Goal: Browse casually

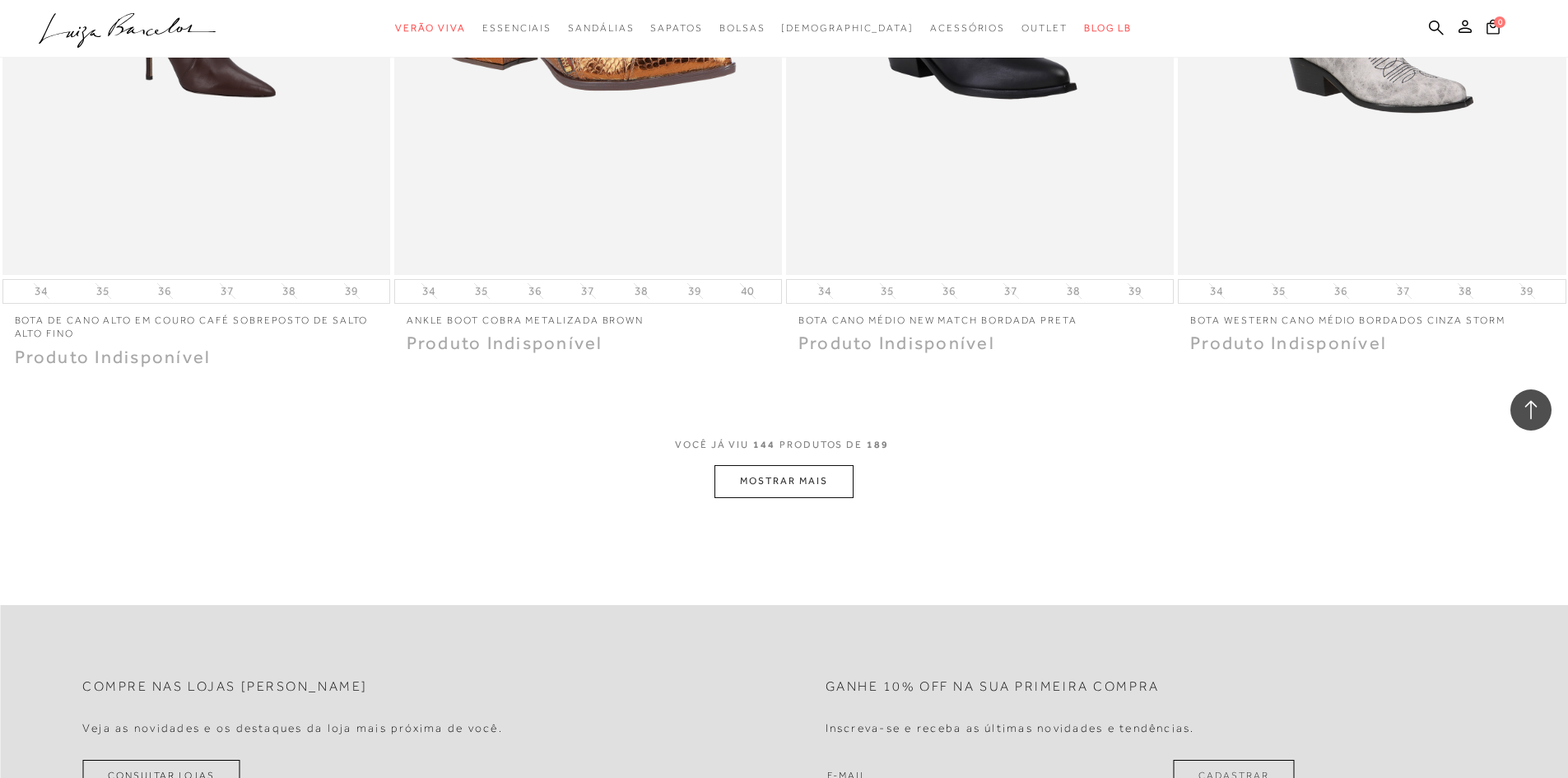
scroll to position [24952, 0]
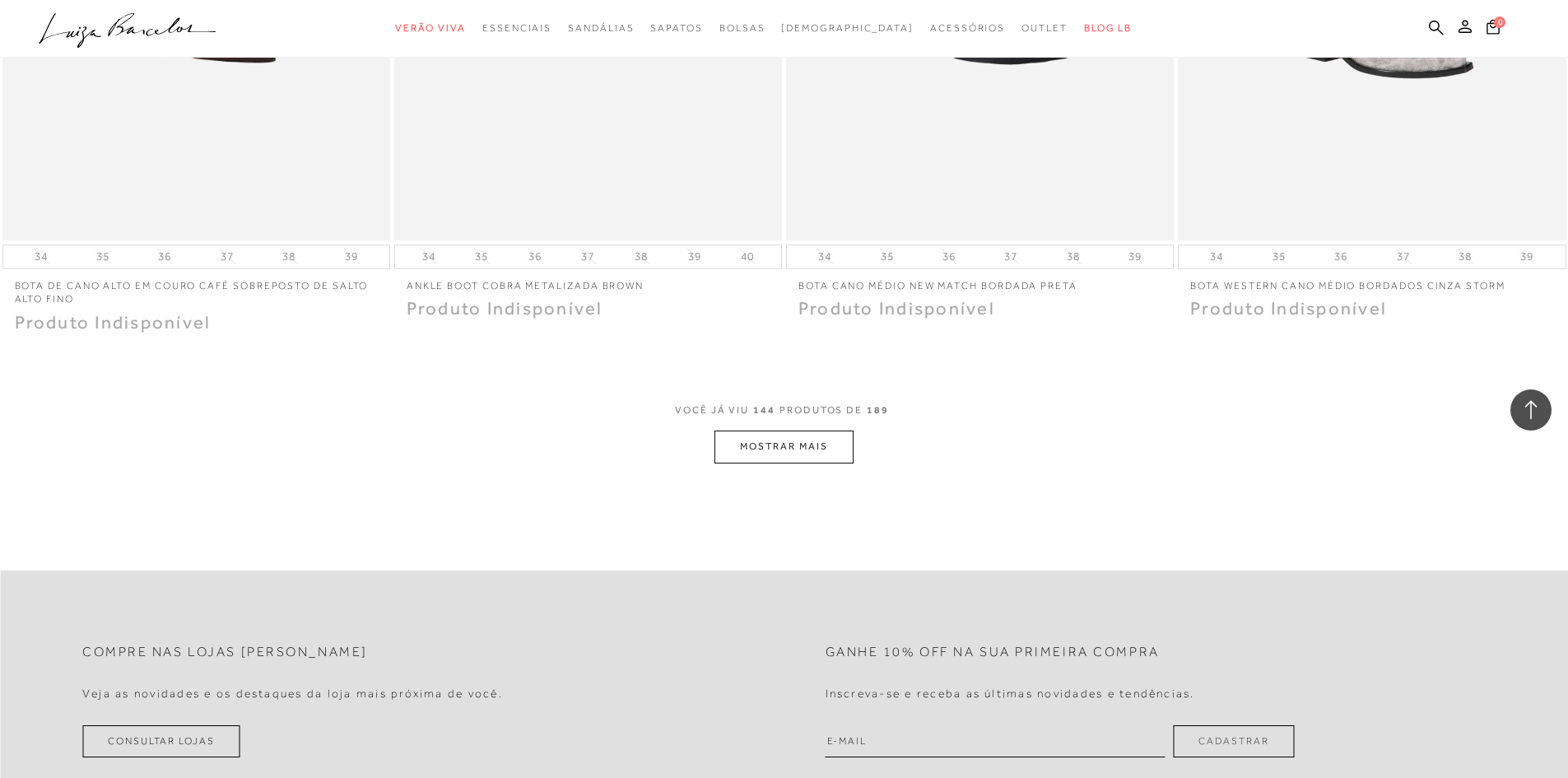
click at [823, 452] on button "MOSTRAR MAIS" at bounding box center [783, 447] width 138 height 32
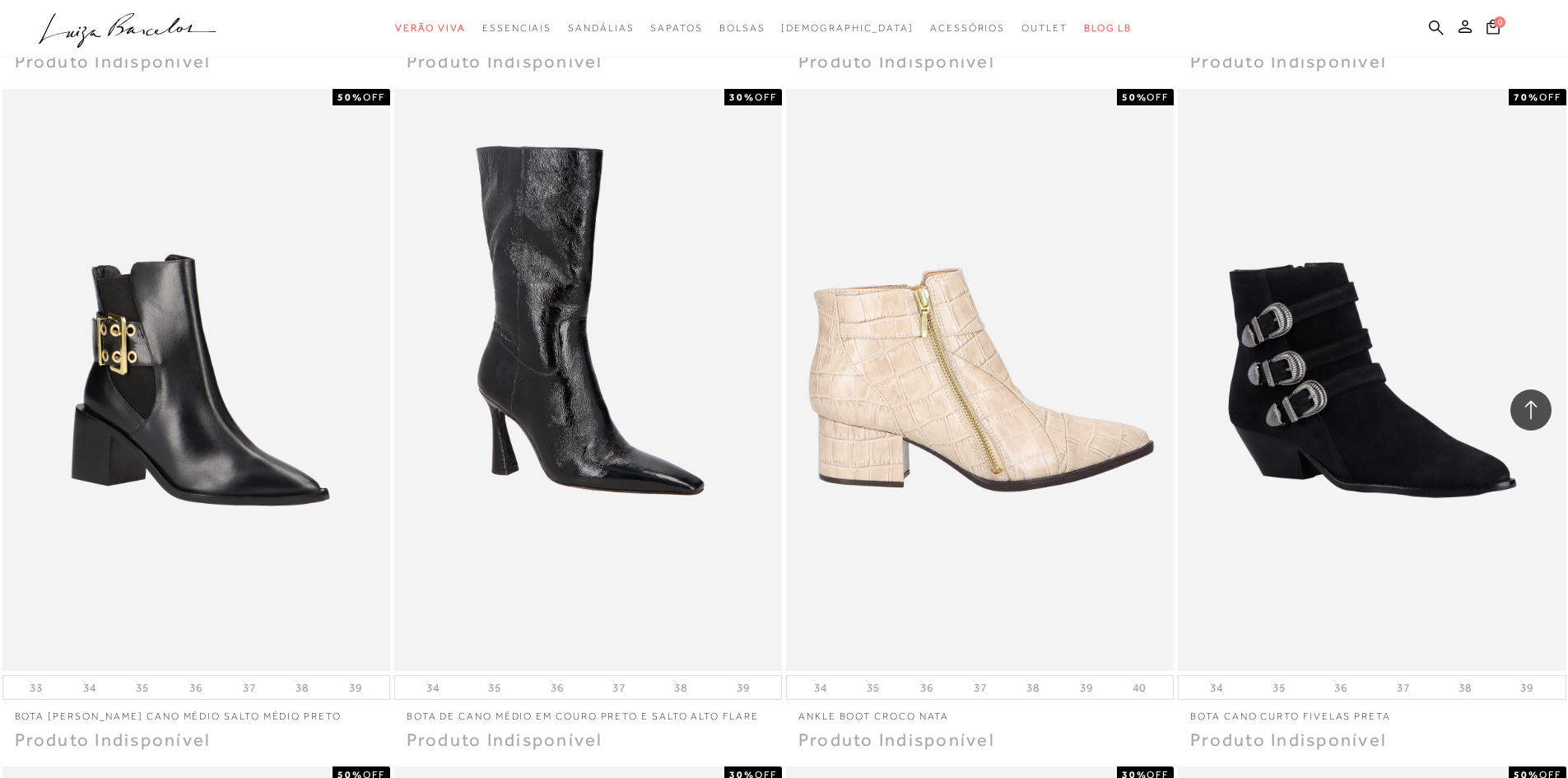
scroll to position [26105, 0]
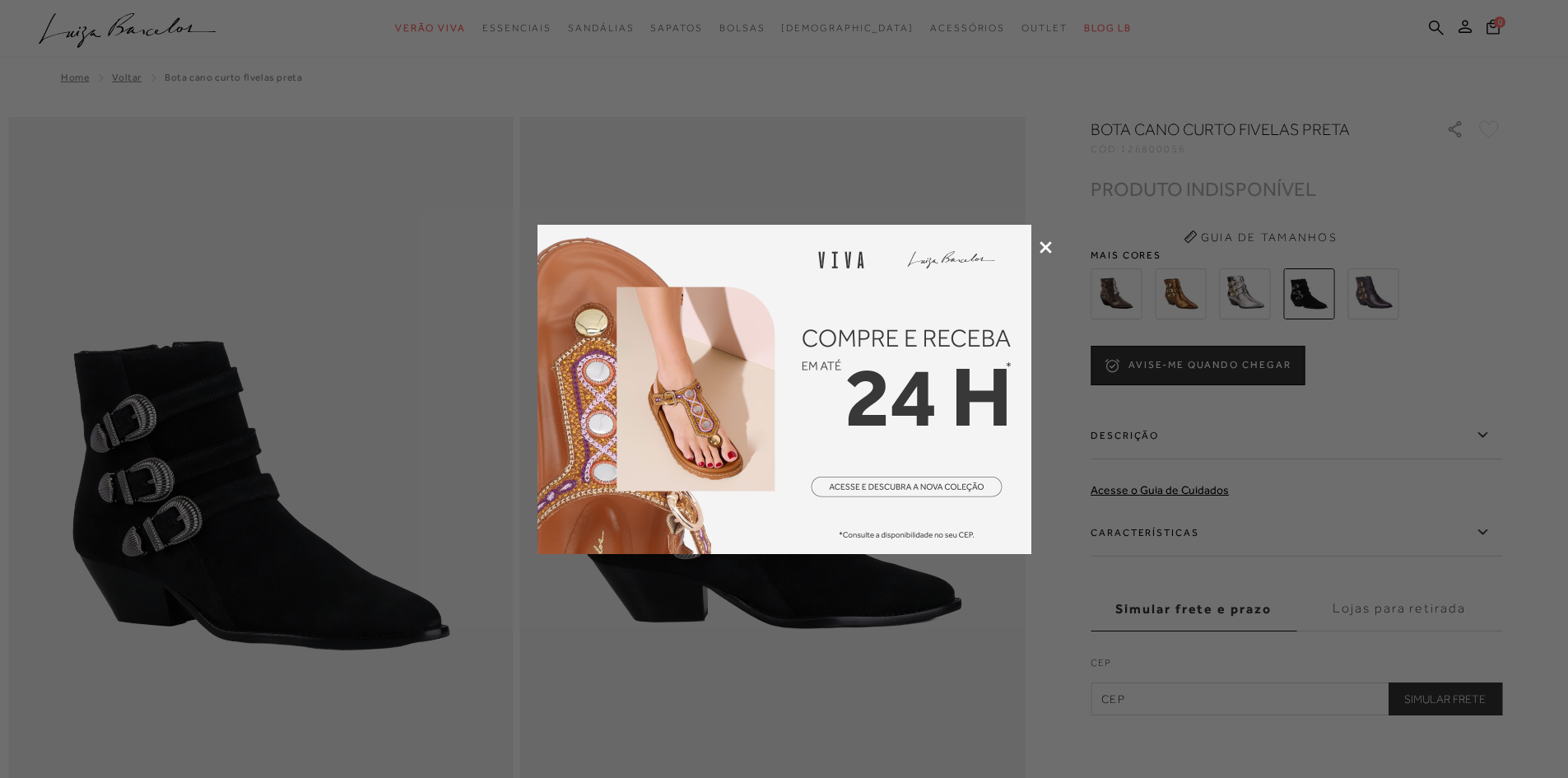
click at [844, 355] on img at bounding box center [784, 390] width 494 height 330
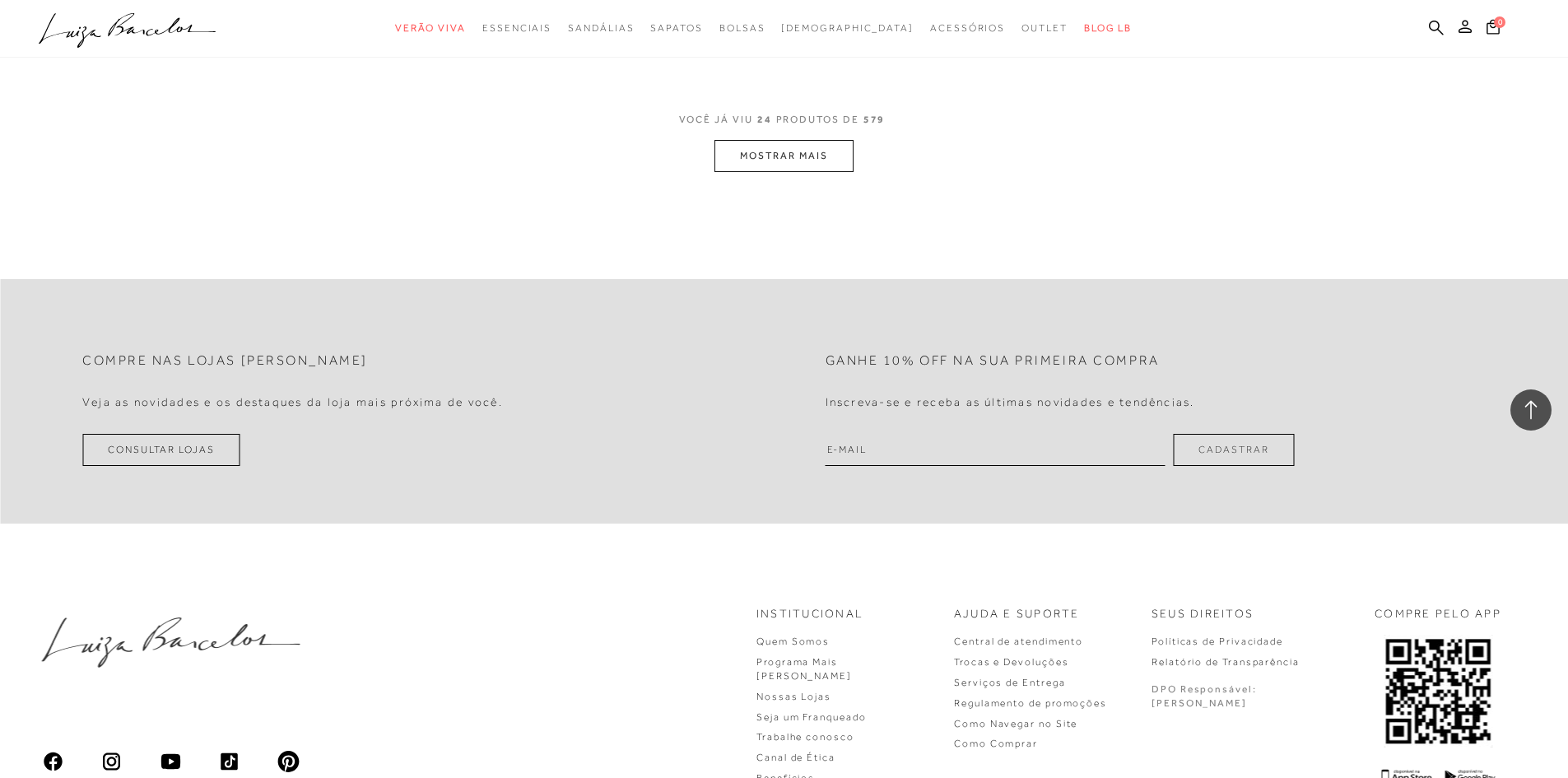
scroll to position [4200, 0]
click at [785, 163] on button "MOSTRAR MAIS" at bounding box center [783, 155] width 138 height 32
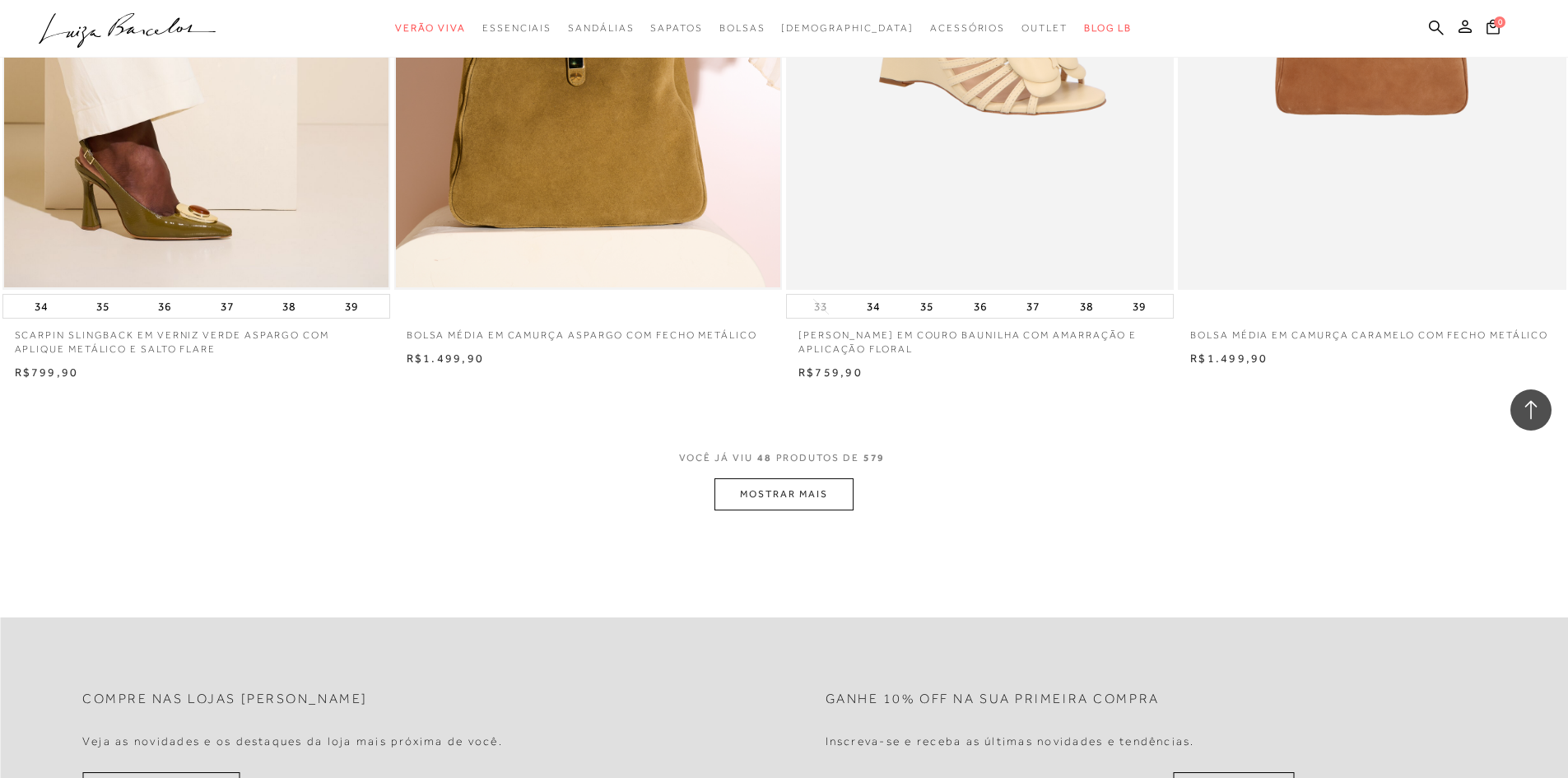
scroll to position [7988, 0]
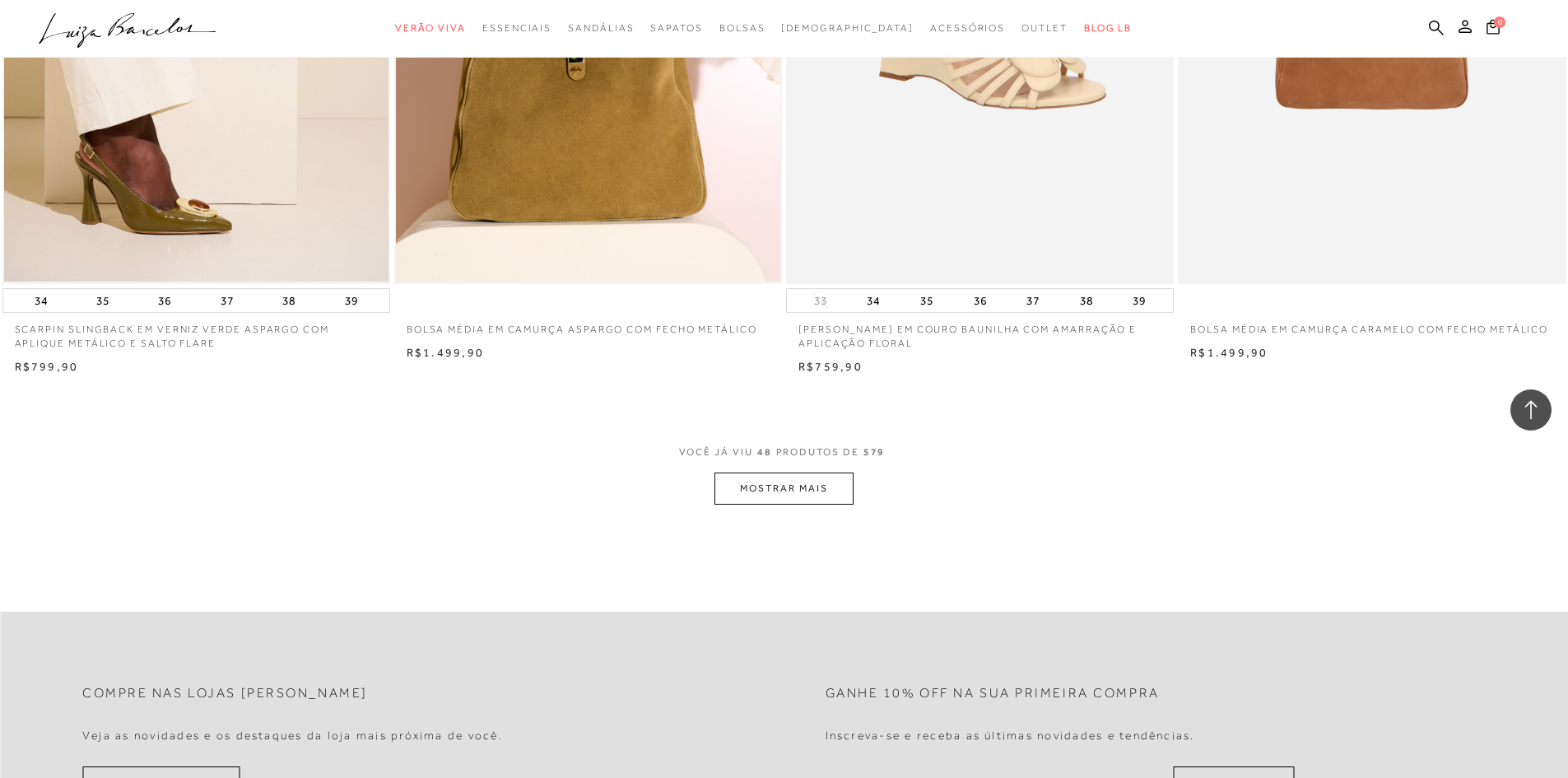
click at [768, 478] on button "MOSTRAR MAIS" at bounding box center [783, 488] width 138 height 32
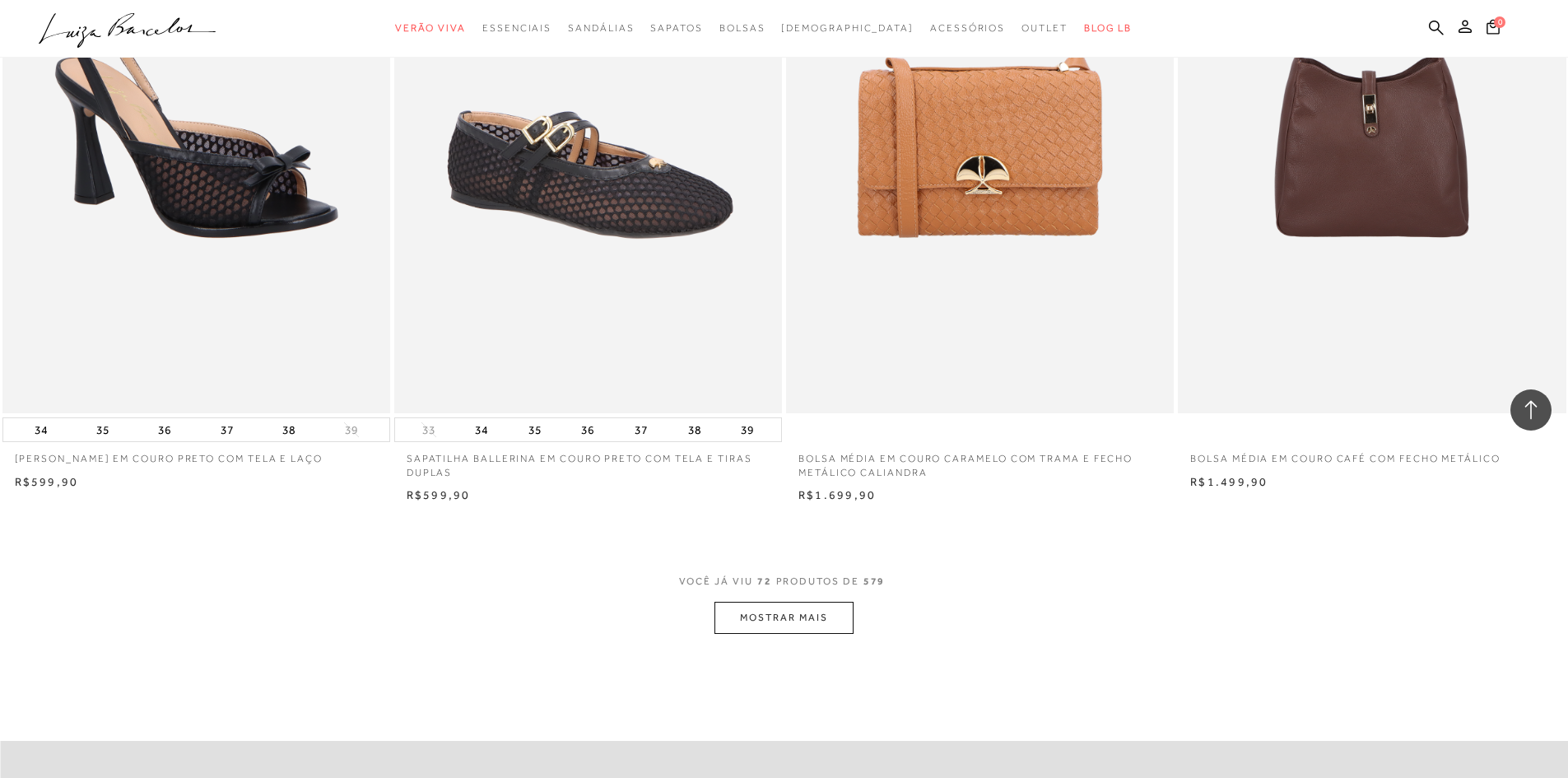
scroll to position [12023, 0]
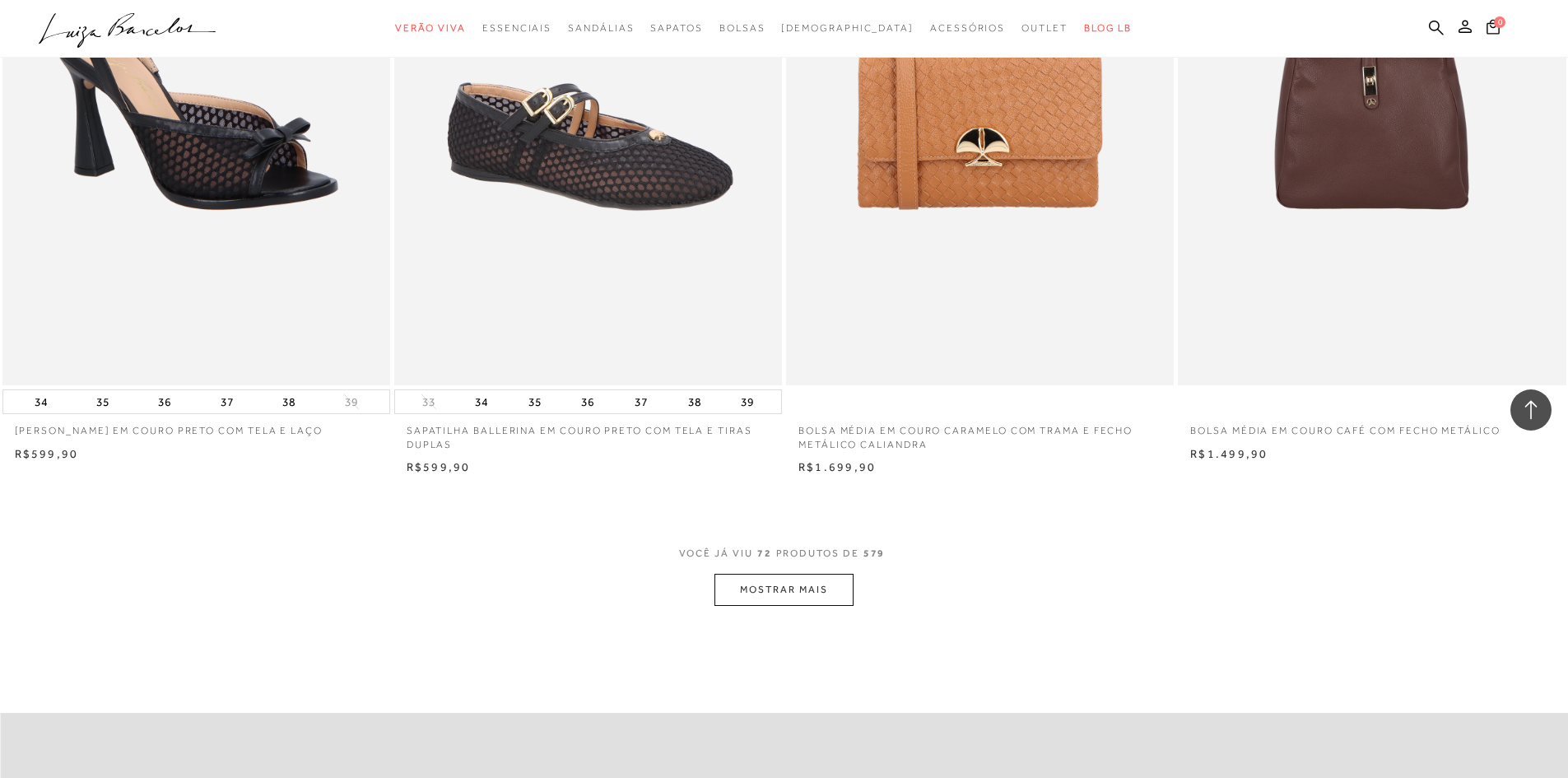
click at [777, 592] on button "MOSTRAR MAIS" at bounding box center [783, 590] width 138 height 32
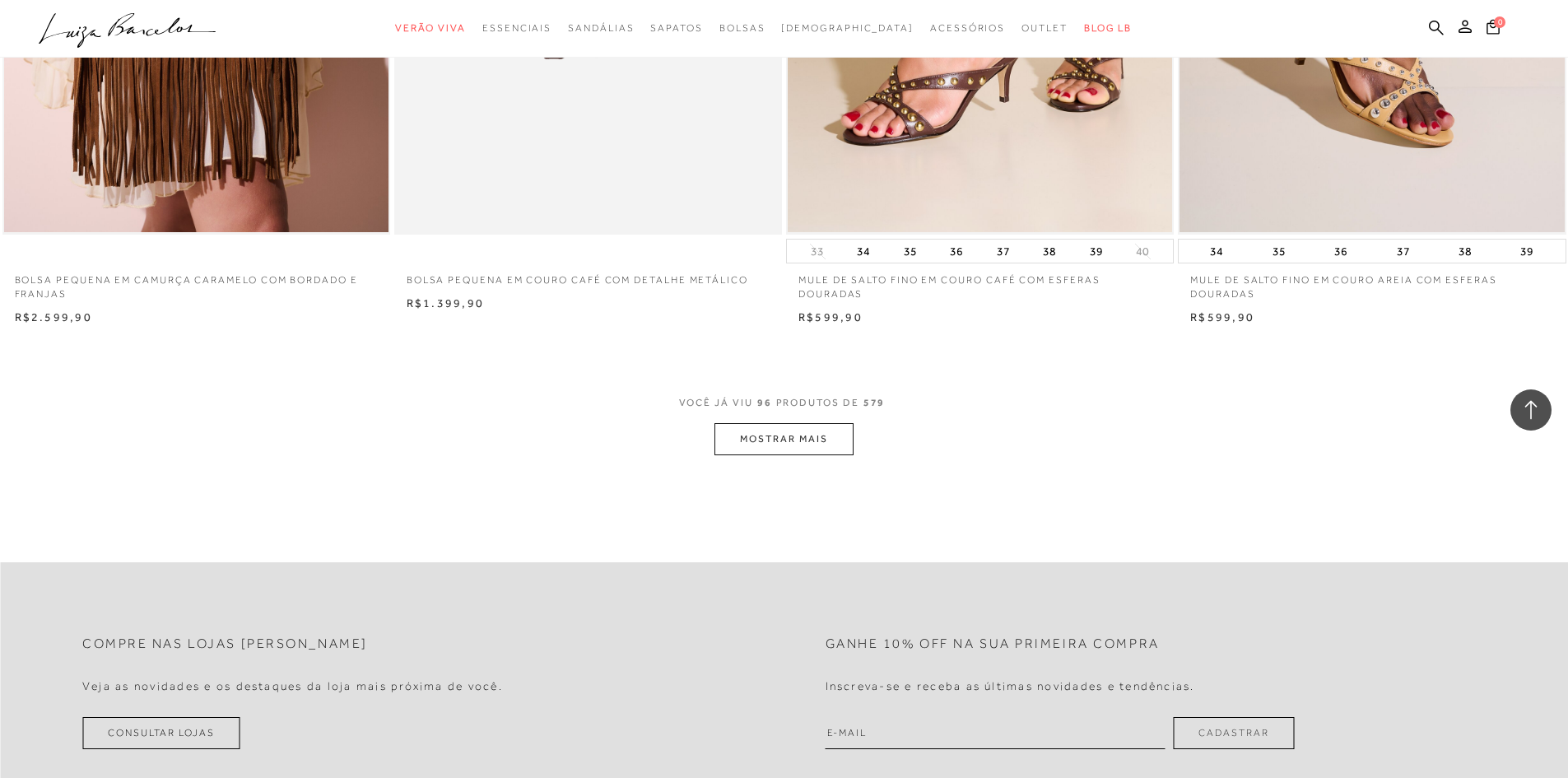
scroll to position [16387, 0]
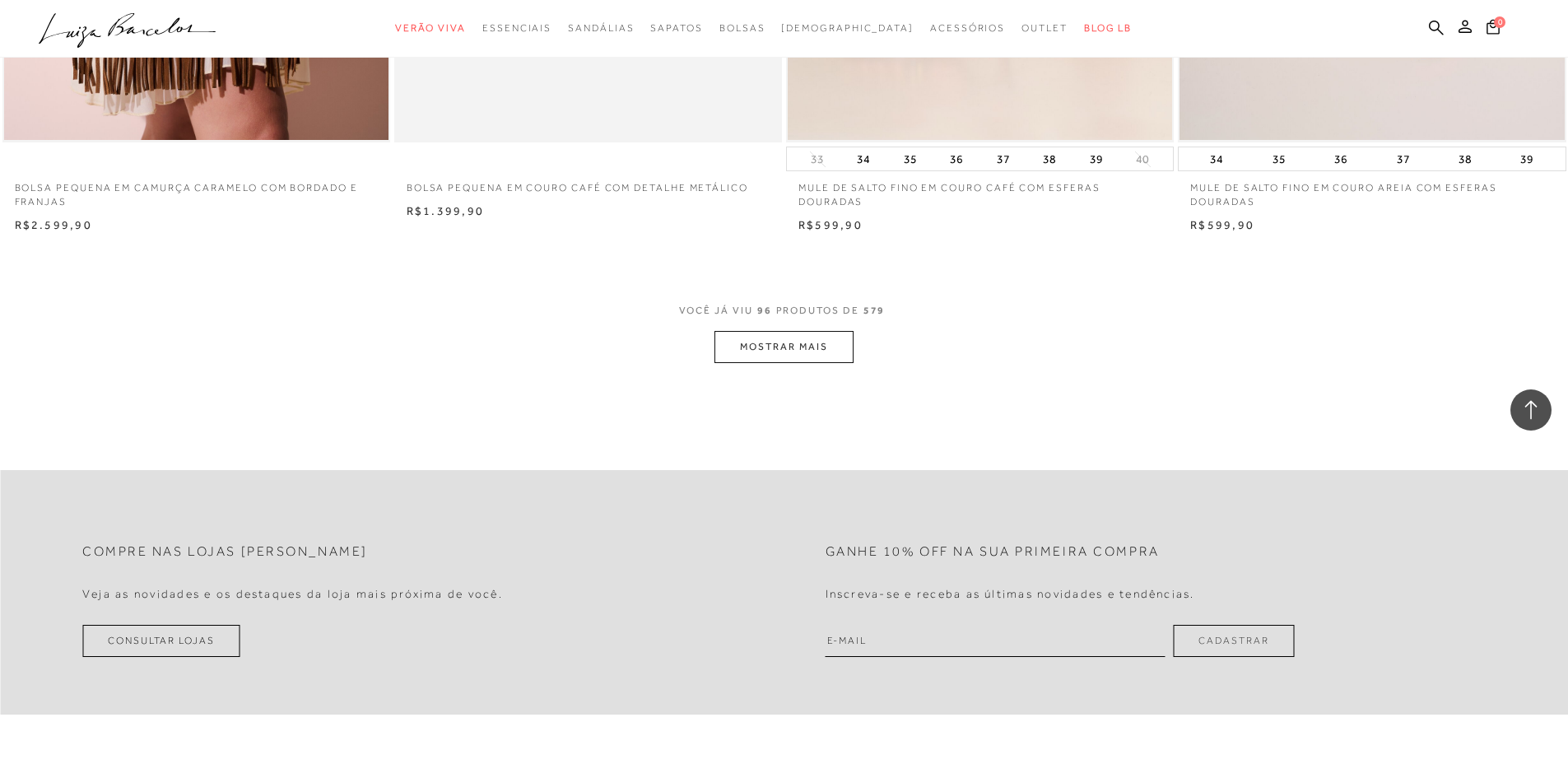
click at [789, 359] on button "MOSTRAR MAIS" at bounding box center [783, 347] width 138 height 32
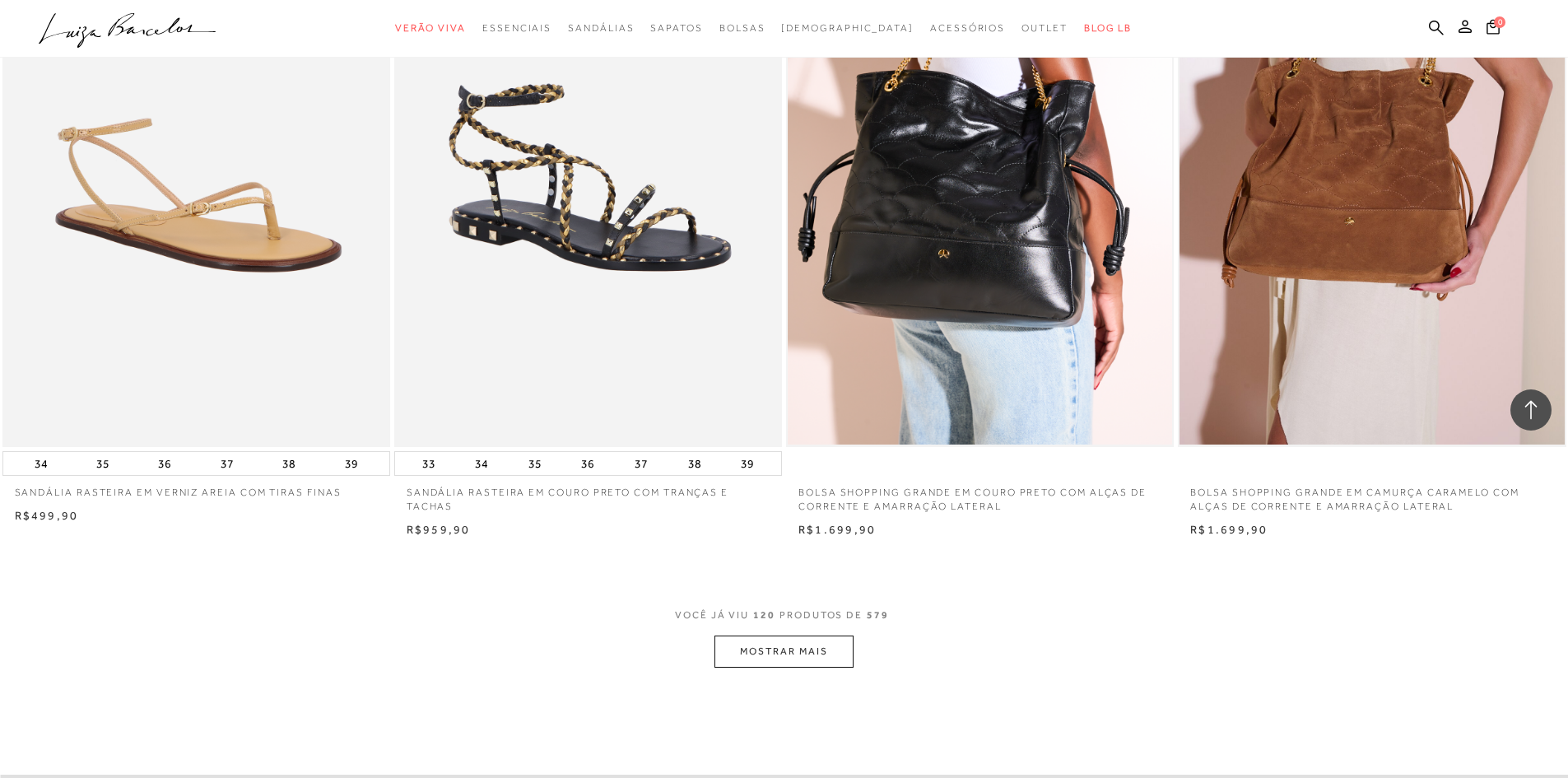
scroll to position [20340, 0]
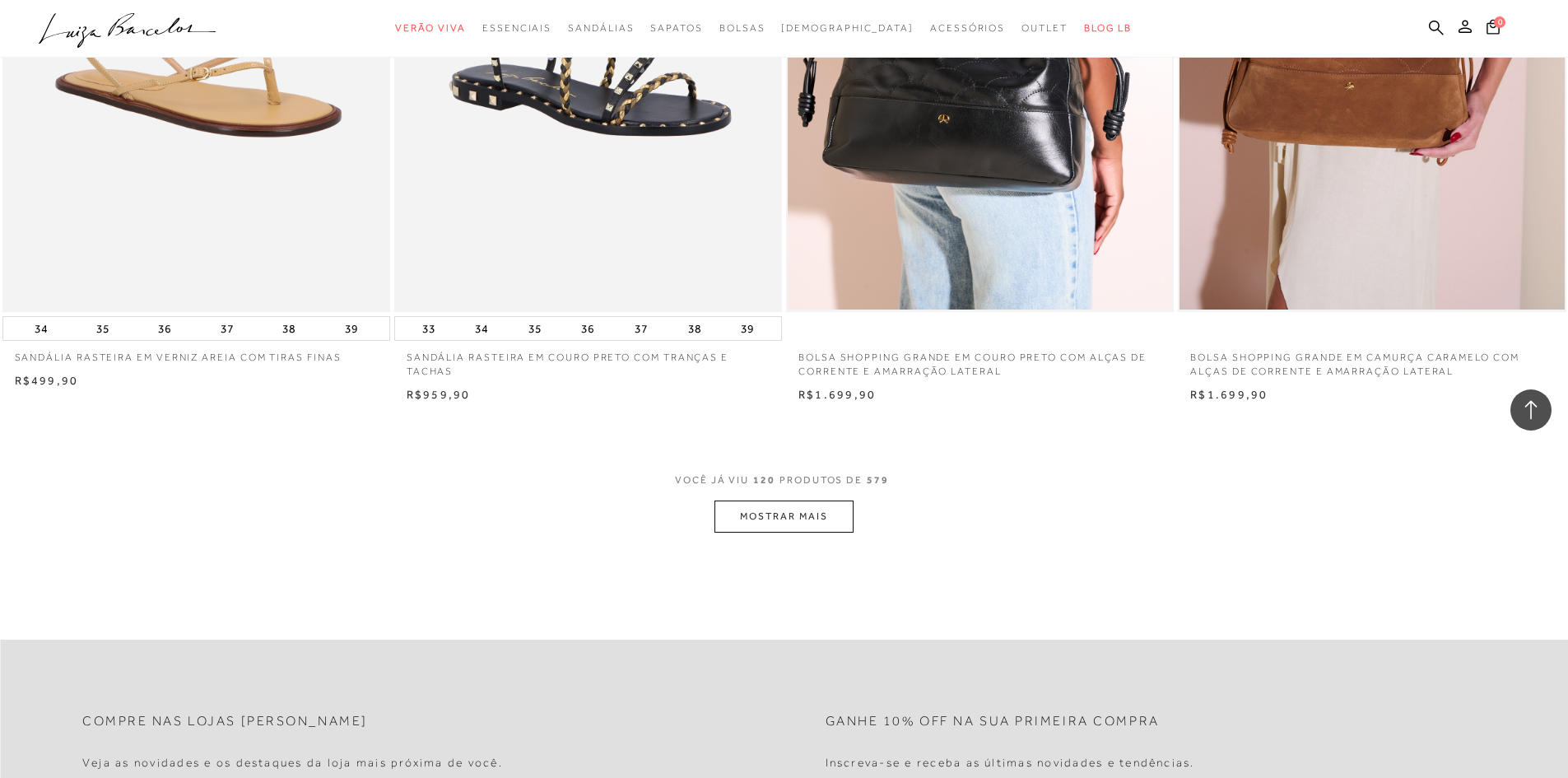
click at [823, 519] on button "MOSTRAR MAIS" at bounding box center [783, 517] width 138 height 32
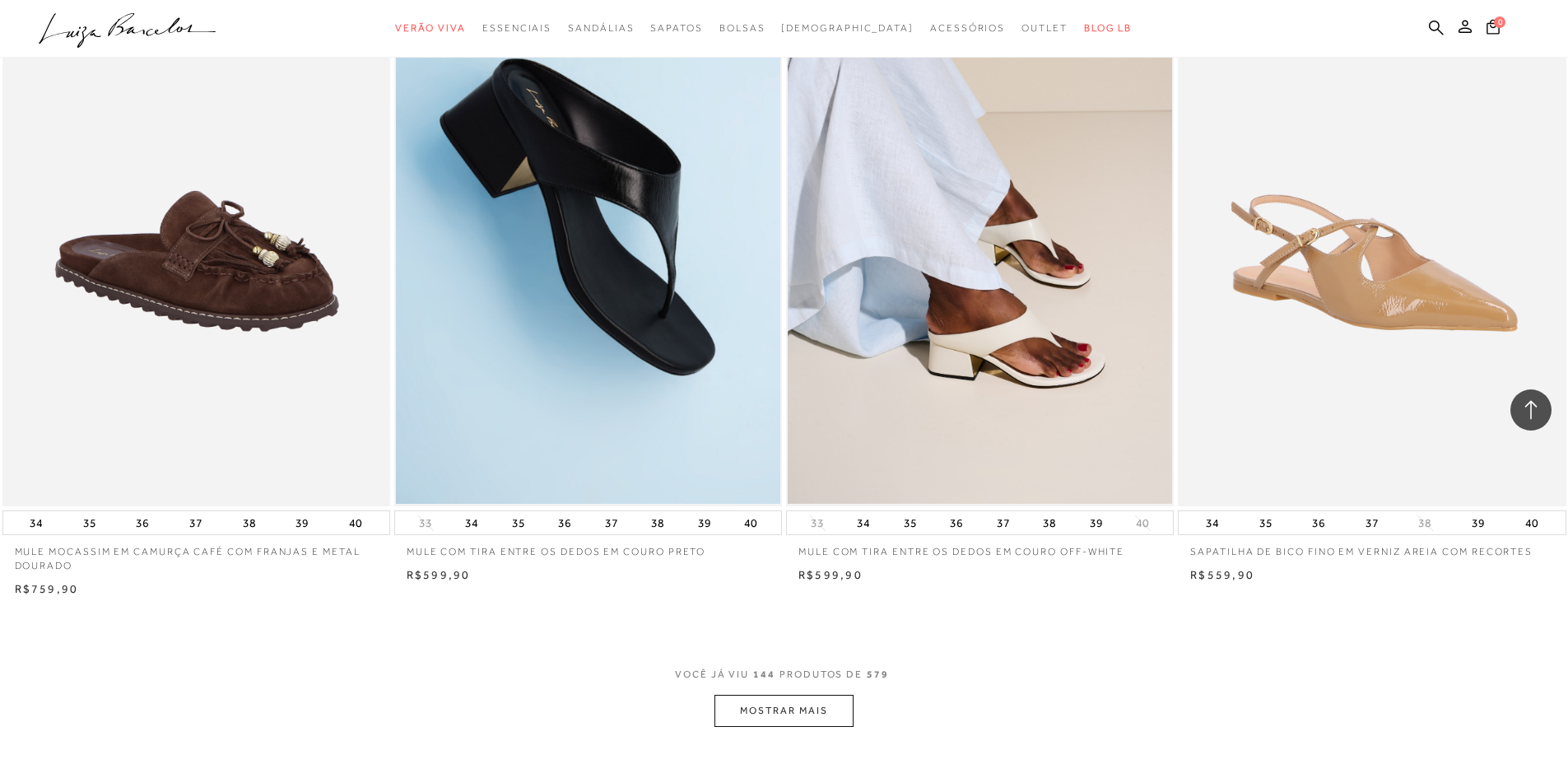
scroll to position [24375, 0]
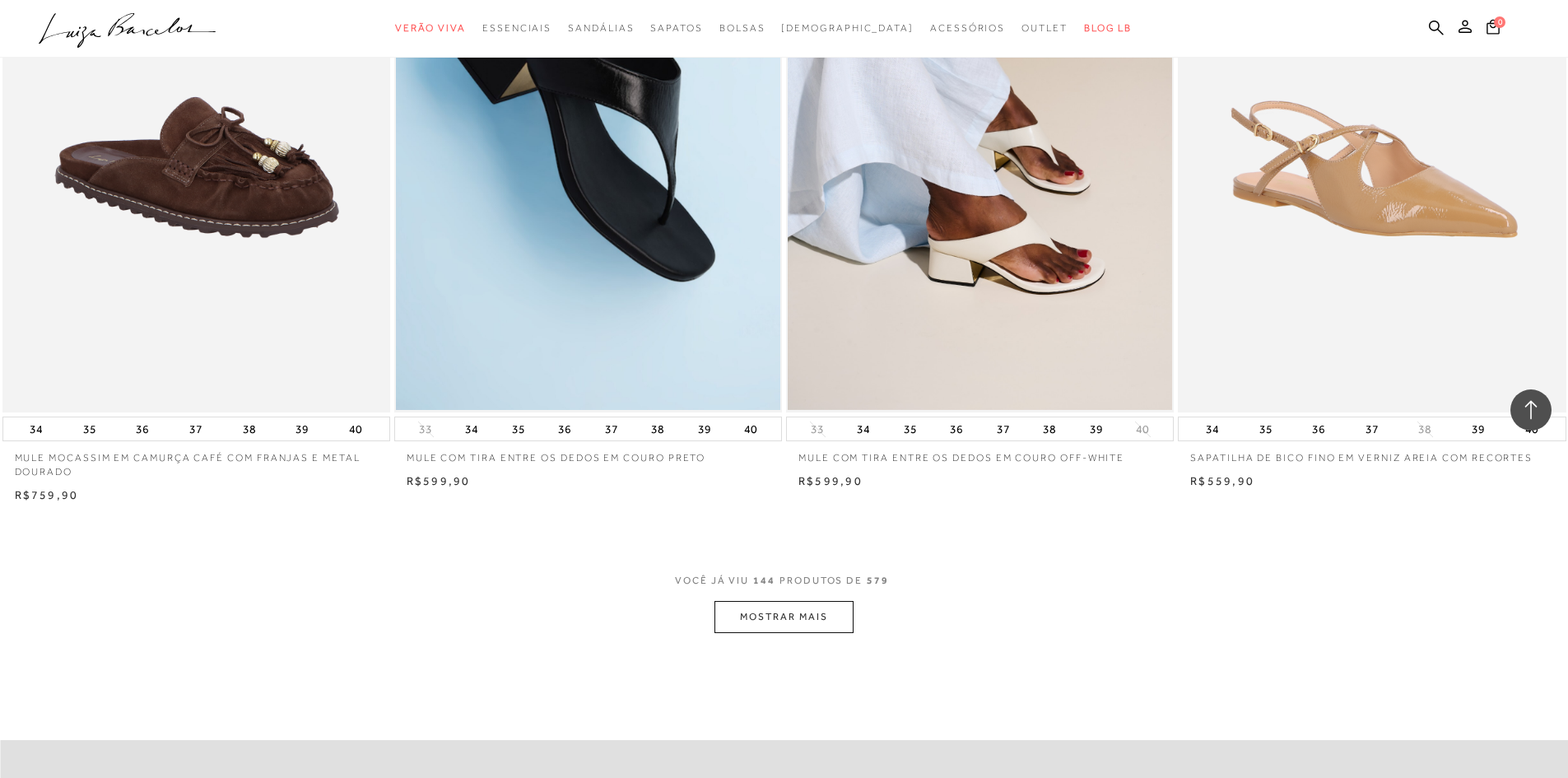
click at [772, 618] on button "MOSTRAR MAIS" at bounding box center [783, 618] width 138 height 32
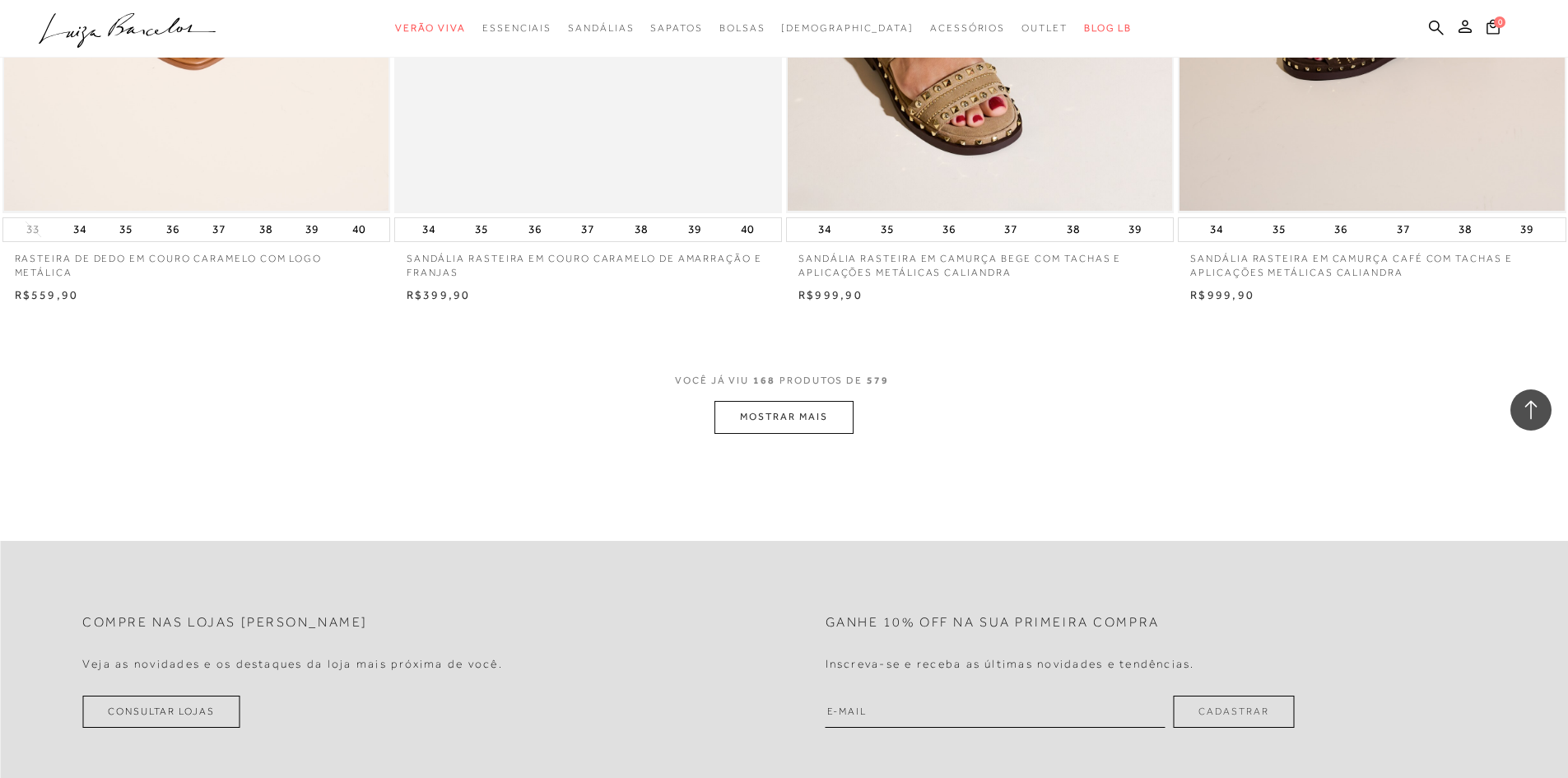
scroll to position [28740, 0]
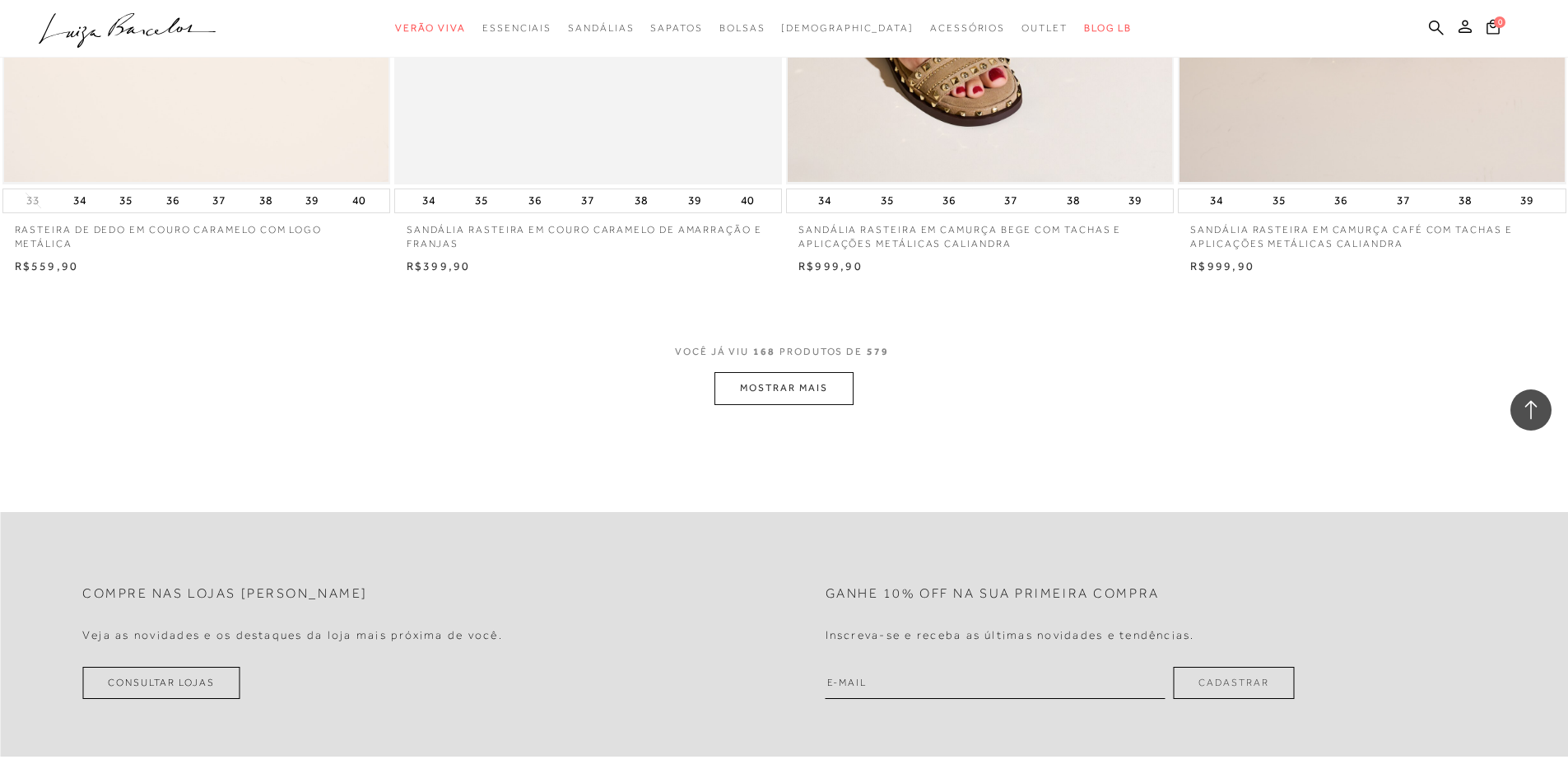
click at [796, 398] on button "MOSTRAR MAIS" at bounding box center [783, 388] width 138 height 32
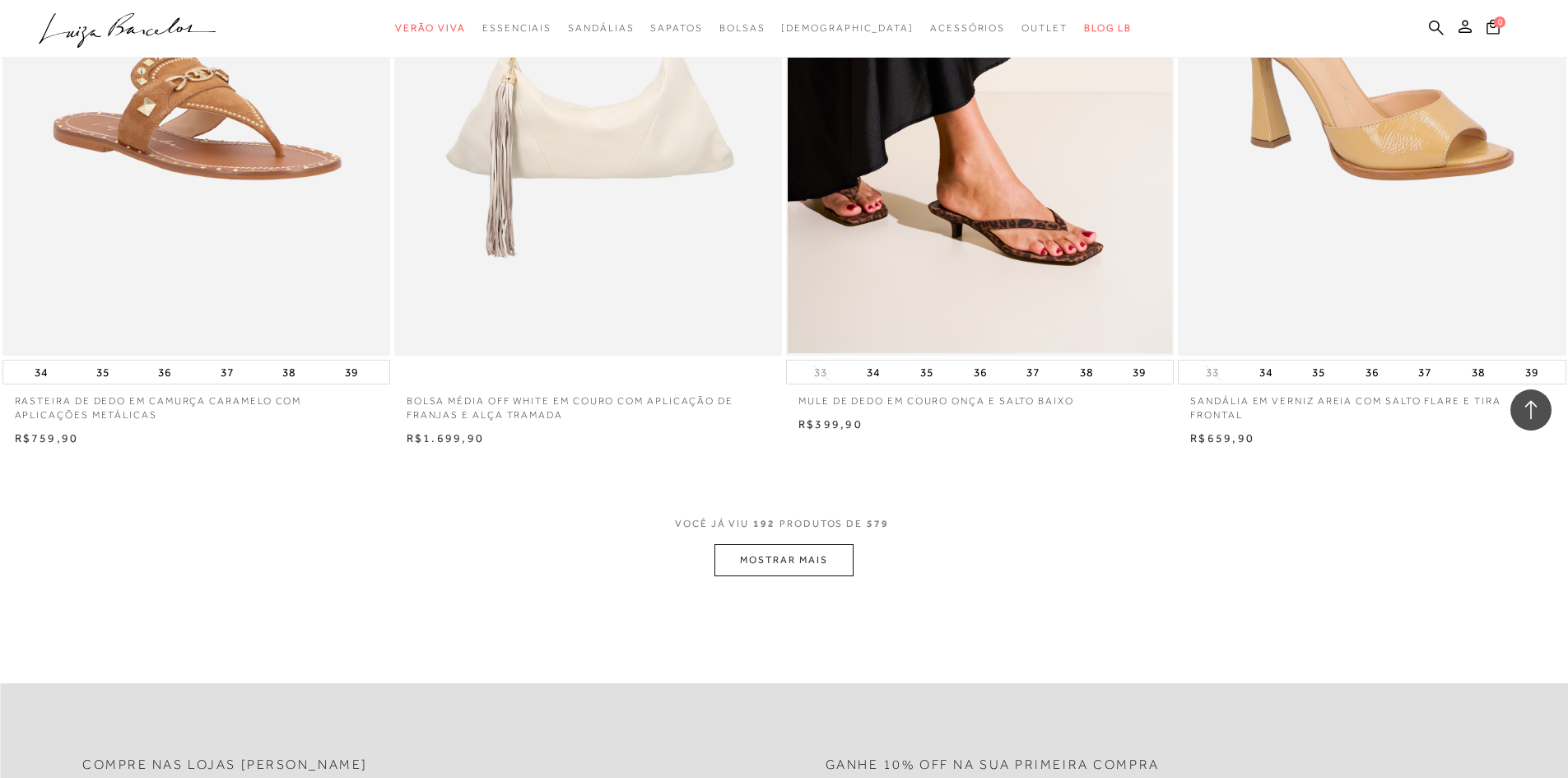
scroll to position [32775, 0]
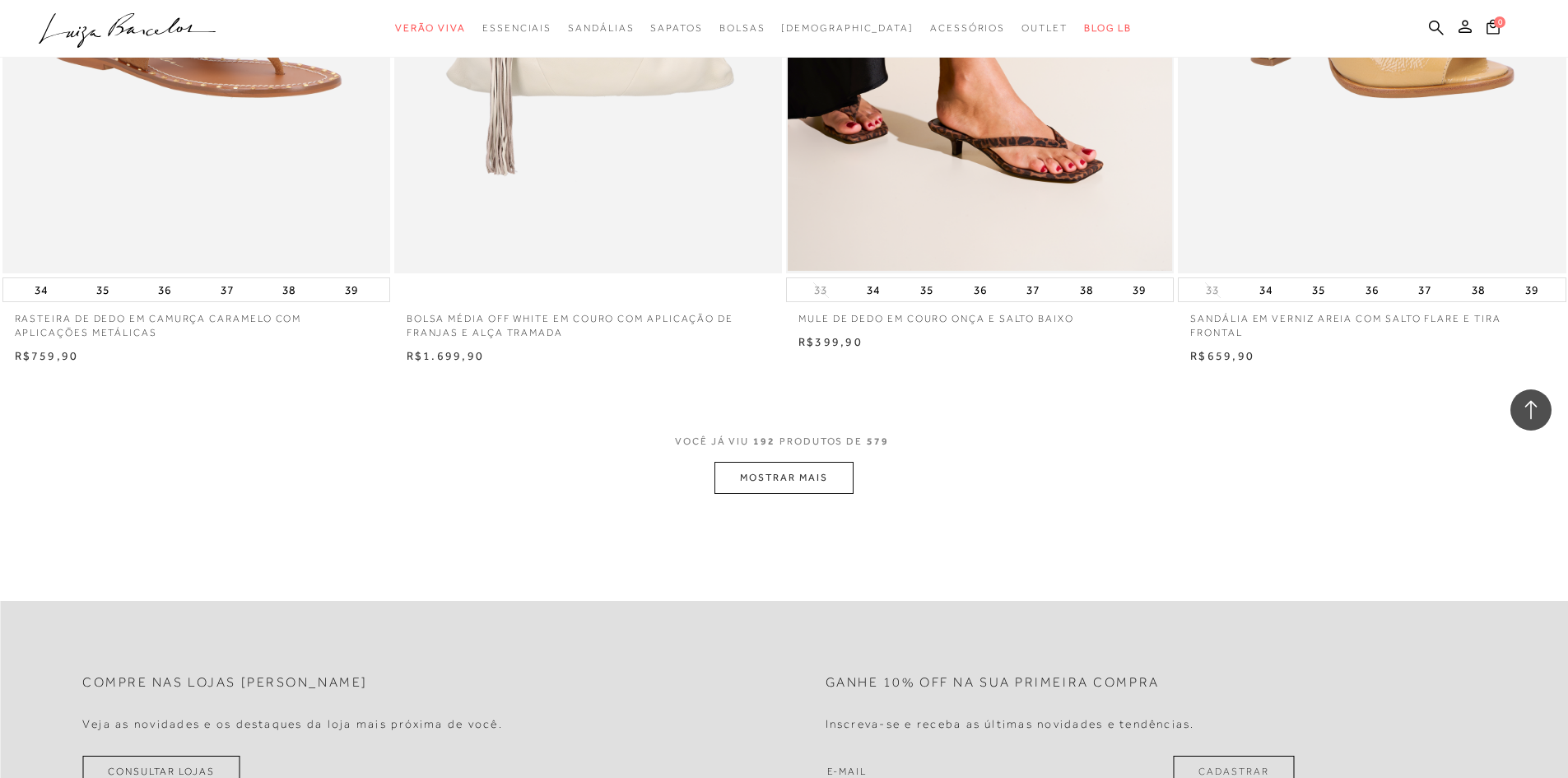
click at [782, 479] on button "MOSTRAR MAIS" at bounding box center [783, 478] width 138 height 32
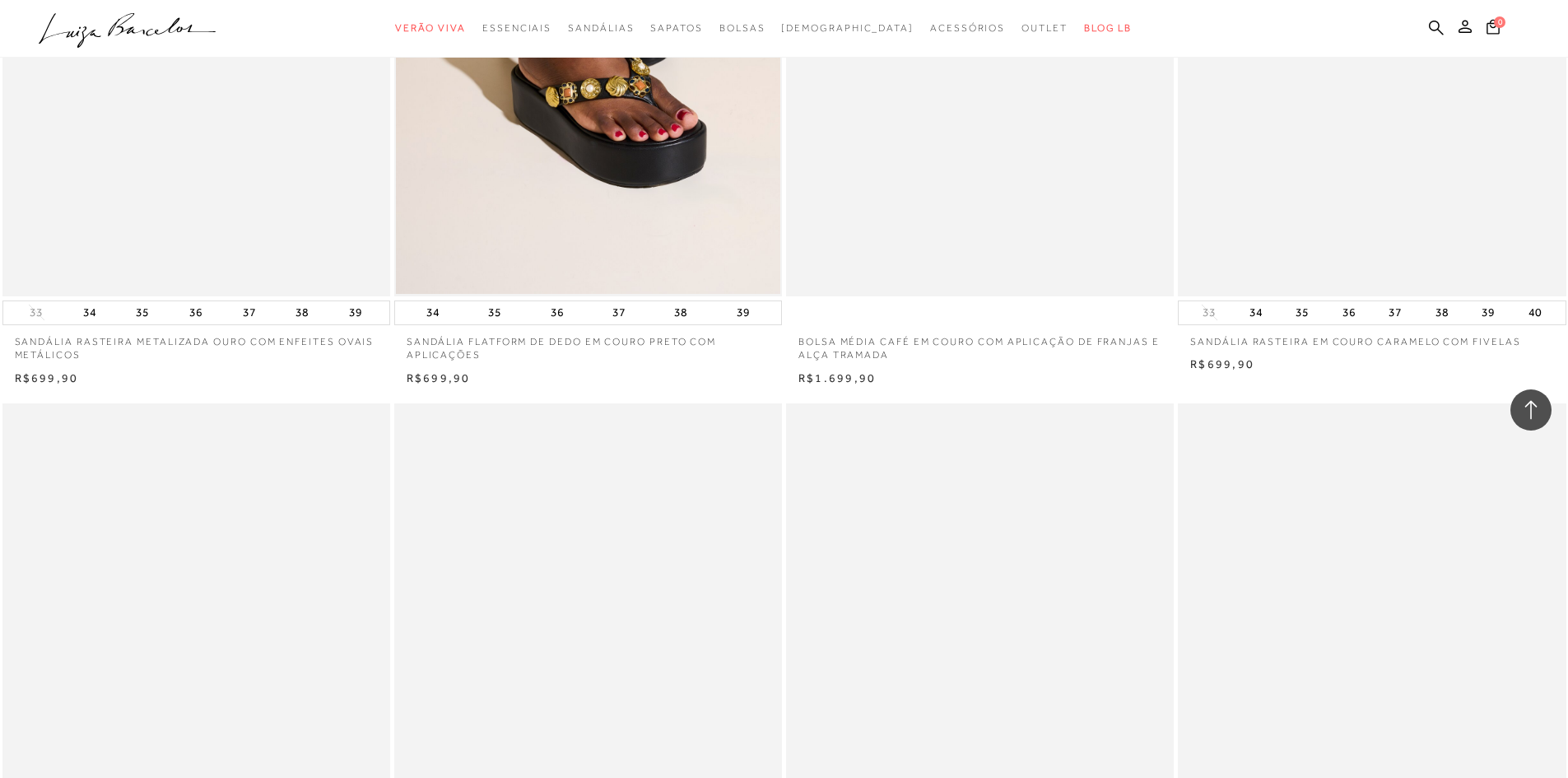
scroll to position [34833, 0]
